Goal: Task Accomplishment & Management: Use online tool/utility

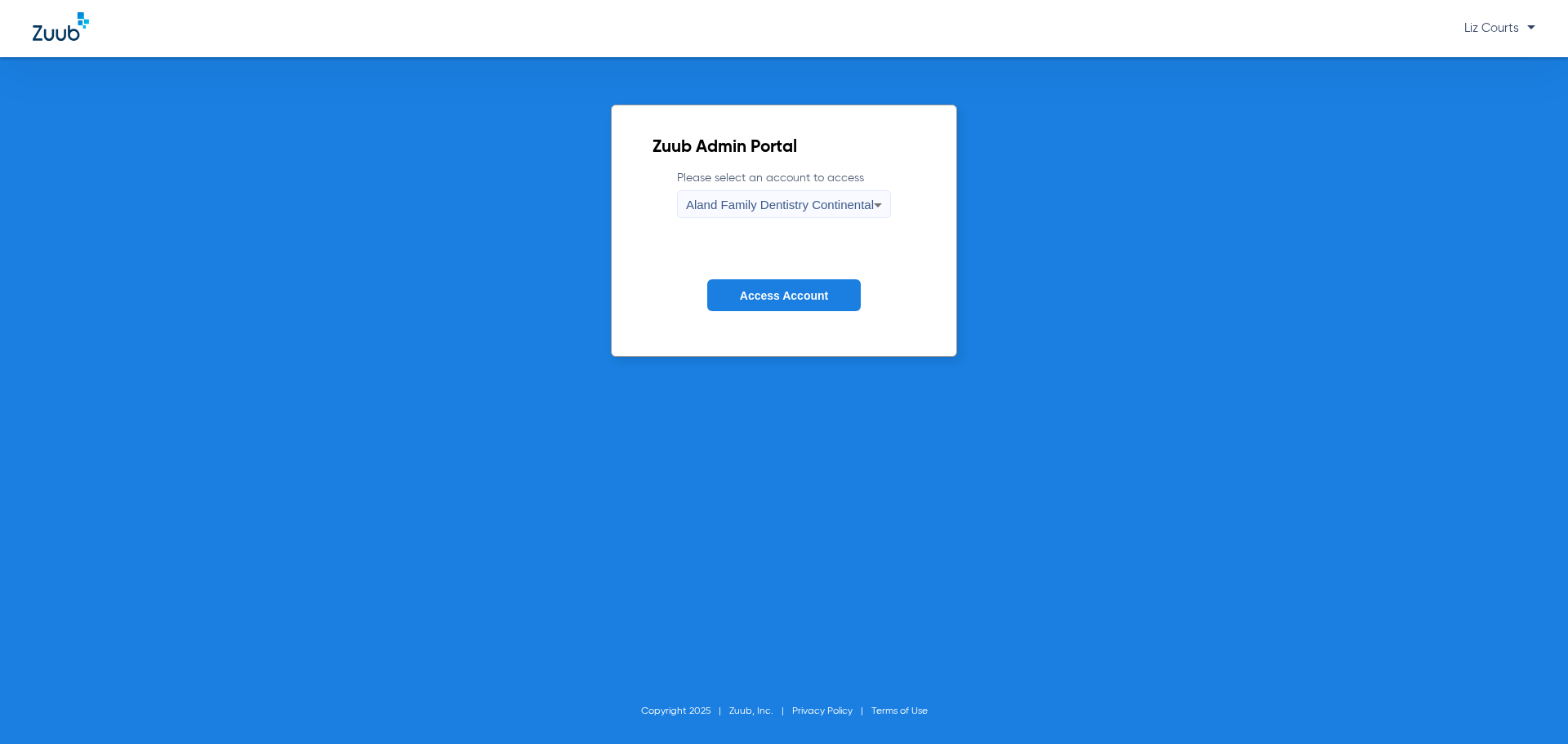
click at [760, 203] on span "Aland Family Dentistry Continental" at bounding box center [781, 204] width 188 height 14
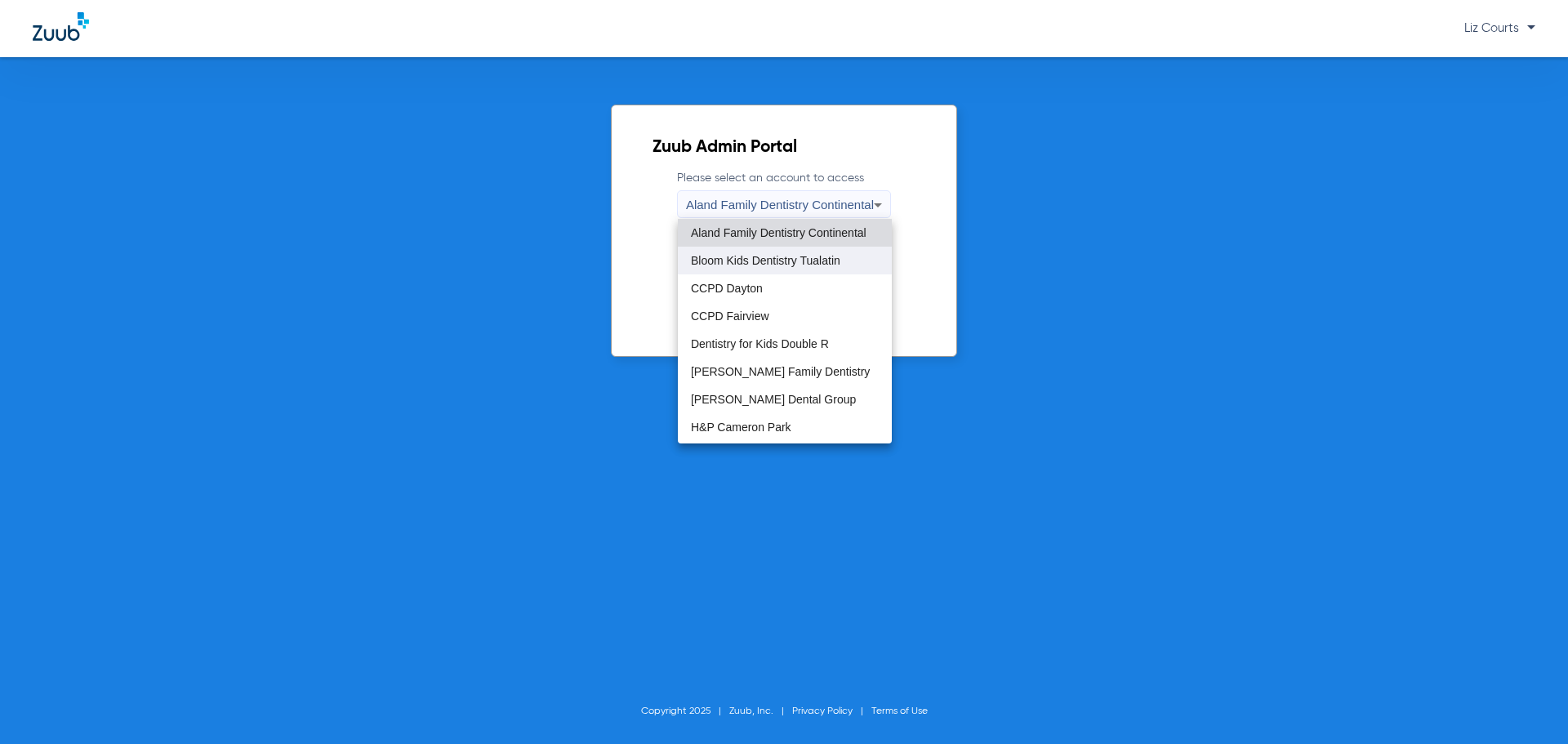
click at [763, 266] on span "Bloom Kids Dentistry Tualatin" at bounding box center [765, 259] width 149 height 11
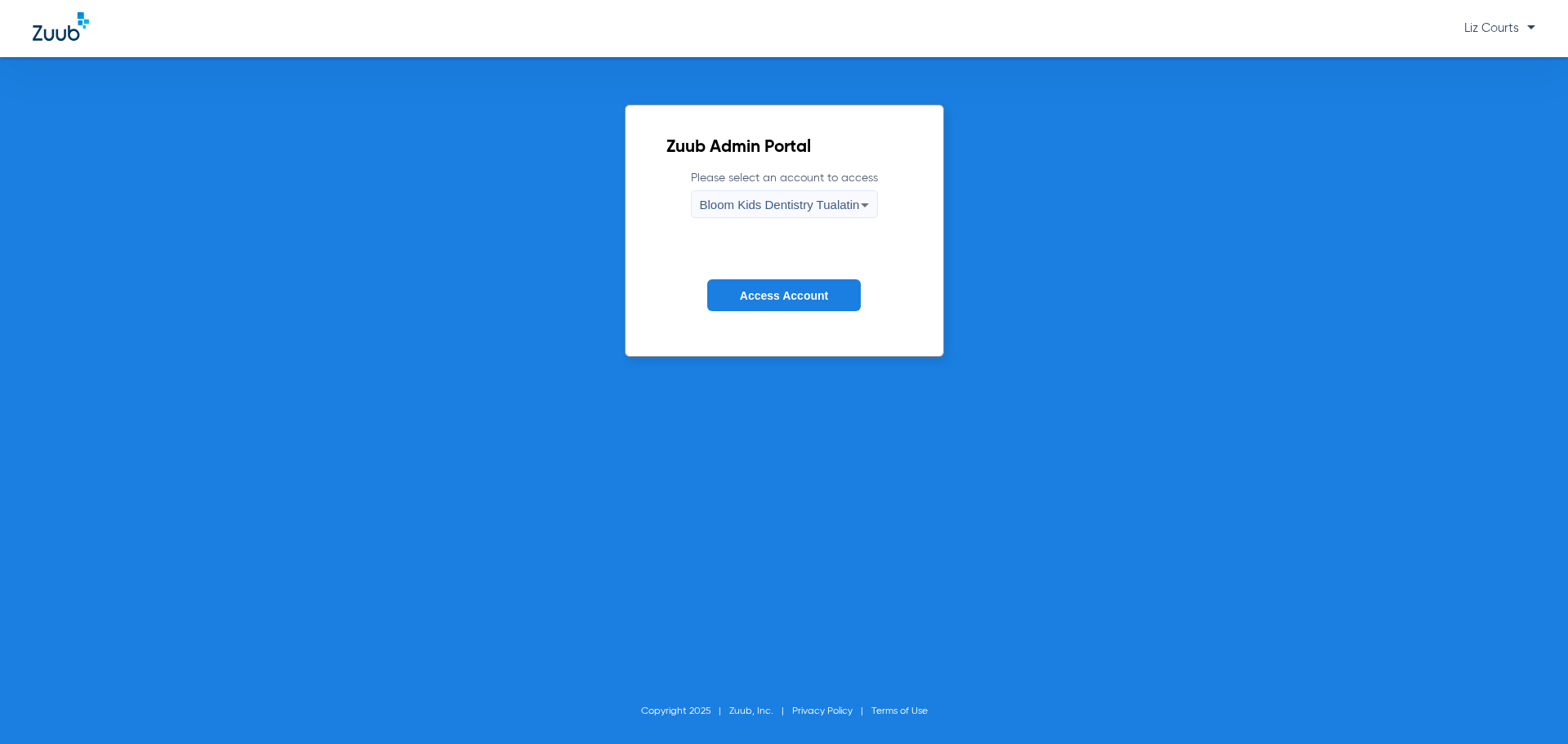
click at [770, 294] on span "Access Account" at bounding box center [784, 295] width 88 height 13
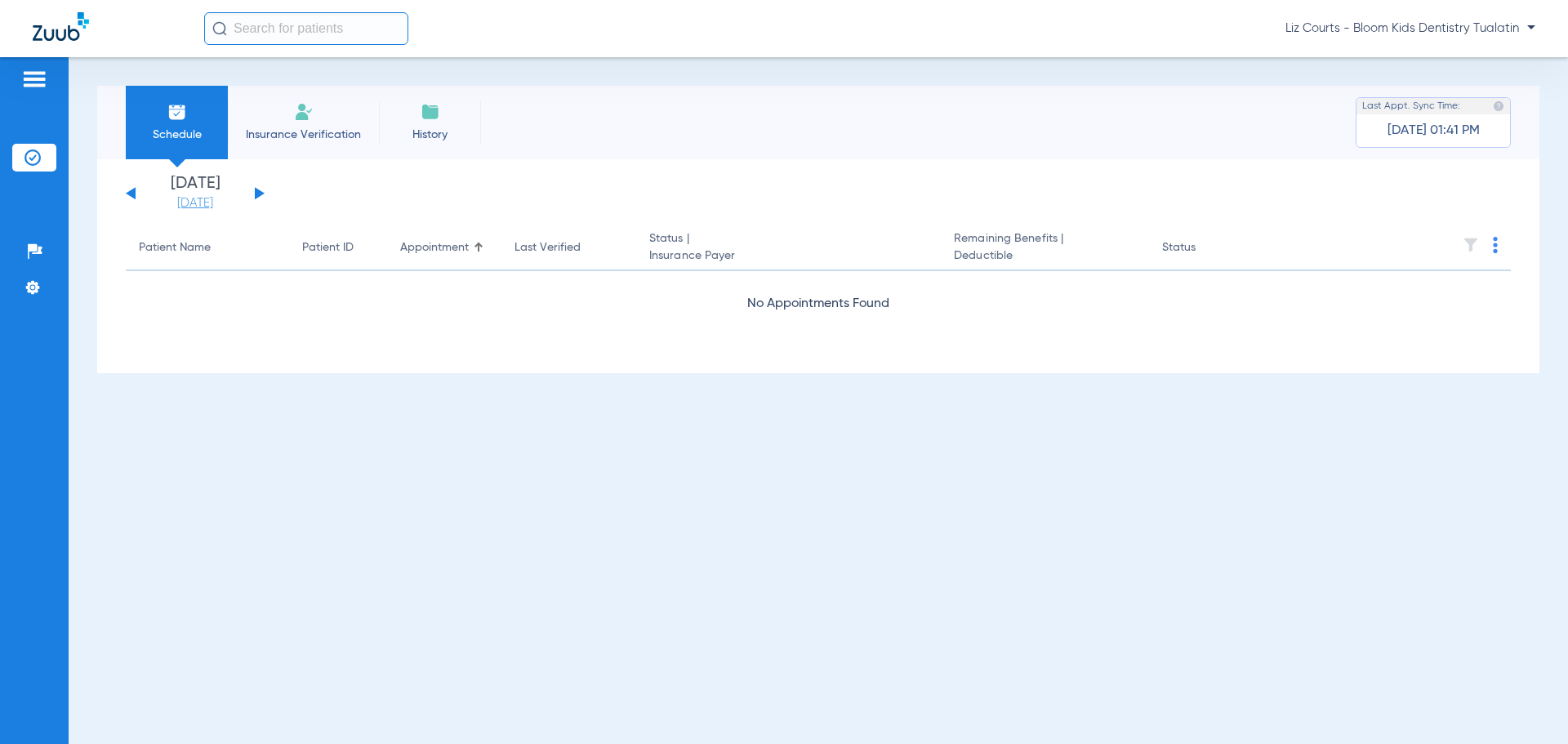
click at [178, 203] on link "[DATE]" at bounding box center [196, 203] width 98 height 16
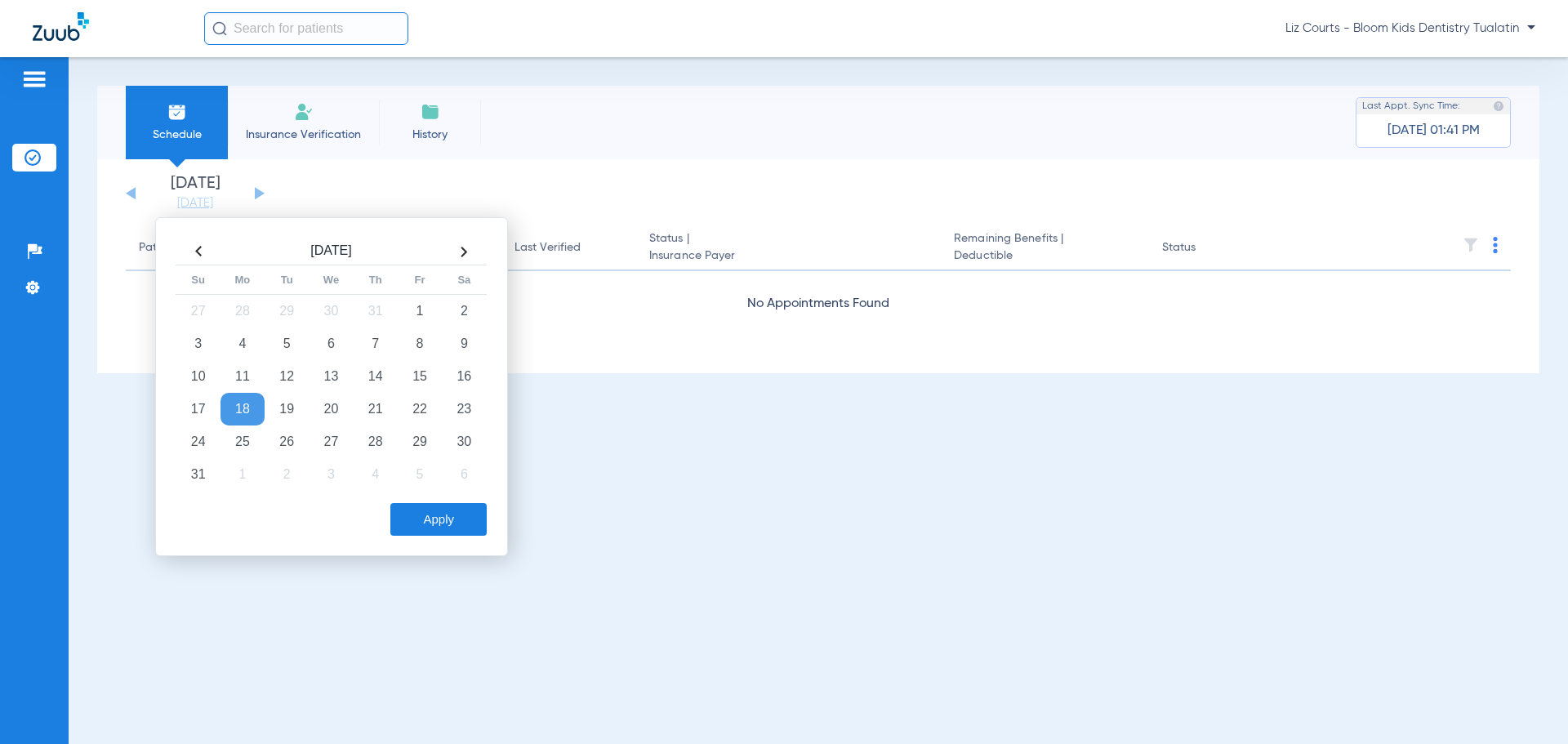
click at [464, 250] on th at bounding box center [463, 252] width 44 height 26
click at [332, 373] on td "17" at bounding box center [330, 377] width 44 height 33
click at [424, 517] on button "Apply" at bounding box center [439, 519] width 97 height 33
